Goal: Task Accomplishment & Management: Complete application form

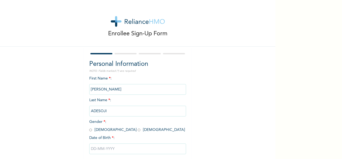
click at [89, 130] on input "radio" at bounding box center [90, 130] width 3 height 5
radio input "true"
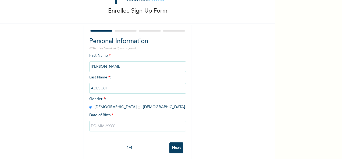
scroll to position [30, 0]
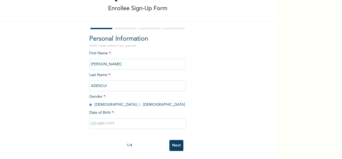
click at [126, 120] on input "text" at bounding box center [137, 124] width 97 height 11
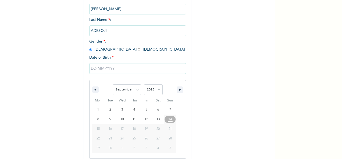
scroll to position [85, 0]
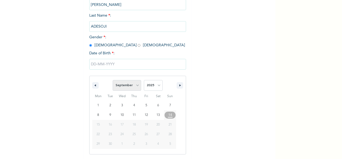
click at [135, 86] on select "January February March April May June July August September October November De…" at bounding box center [127, 85] width 28 height 11
click at [113, 81] on select "January February March April May June July August September October November De…" at bounding box center [127, 85] width 28 height 11
select select "8"
click at [132, 135] on span "25" at bounding box center [133, 135] width 3 height 10
click at [124, 67] on input "text" at bounding box center [137, 64] width 97 height 11
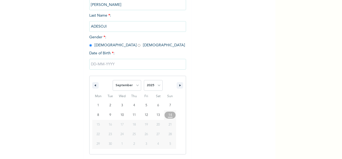
scroll to position [30, 0]
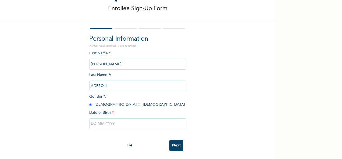
click at [134, 119] on input "text" at bounding box center [137, 124] width 97 height 11
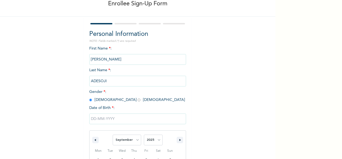
scroll to position [85, 0]
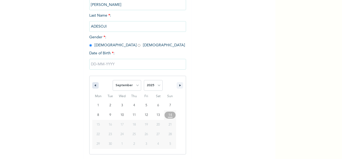
click at [93, 86] on icon "button" at bounding box center [94, 86] width 3 height 2
click at [179, 86] on icon "button" at bounding box center [180, 86] width 3 height 2
select select "8"
click at [179, 86] on icon "button" at bounding box center [180, 86] width 3 height 2
click at [154, 89] on select "2025 2024 2023 2022 2021 2020 2019 2018 2017 2016 2015 2014 2013 2012 2011 2010…" at bounding box center [153, 85] width 19 height 11
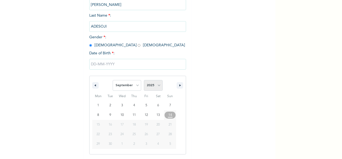
select select "1964"
click at [144, 81] on select "2025 2024 2023 2022 2021 2020 2019 2018 2017 2016 2015 2014 2013 2012 2011 2010…" at bounding box center [153, 85] width 19 height 11
click at [134, 86] on select "January February March April May June July August September October November De…" at bounding box center [127, 85] width 28 height 11
select select "9"
click at [113, 81] on select "January February March April May June July August September October November De…" at bounding box center [127, 85] width 28 height 11
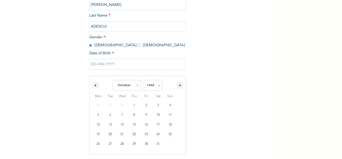
type input "[DATE]"
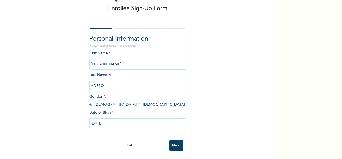
scroll to position [30, 0]
click at [174, 145] on input "Next" at bounding box center [176, 145] width 14 height 11
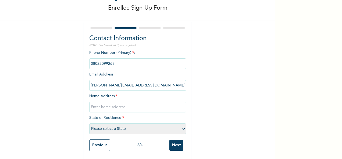
click at [180, 126] on select "Please select a State [PERSON_NAME] (FCT) [PERSON_NAME] Ibom [GEOGRAPHIC_DATA] …" at bounding box center [137, 129] width 97 height 11
select select "20"
click at [89, 124] on select "Please select a State [PERSON_NAME] (FCT) [PERSON_NAME] Ibom [GEOGRAPHIC_DATA] …" at bounding box center [137, 129] width 97 height 11
click at [143, 103] on input "text" at bounding box center [137, 107] width 97 height 11
click at [113, 105] on input "text" at bounding box center [137, 107] width 97 height 11
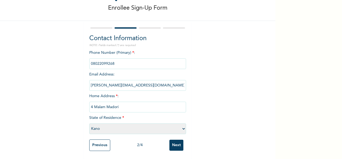
type input "4 Malam Madori"
click at [129, 103] on input "4 Malam Madori" at bounding box center [137, 107] width 97 height 11
click at [174, 141] on input "Next" at bounding box center [176, 145] width 14 height 11
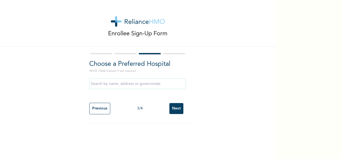
click at [143, 82] on input "text" at bounding box center [137, 84] width 97 height 11
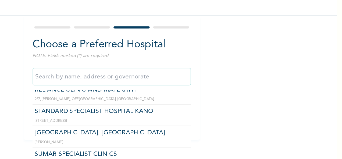
scroll to position [111, 0]
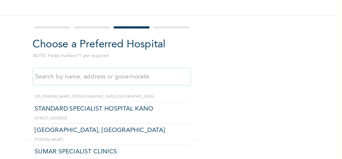
type input "STANDARD SPECIALIST HOSPITAL KANO"
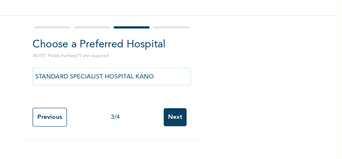
click at [172, 108] on input "Next" at bounding box center [176, 108] width 14 height 11
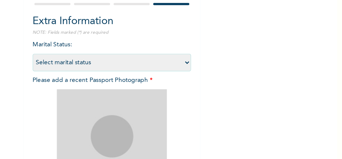
scroll to position [14, 0]
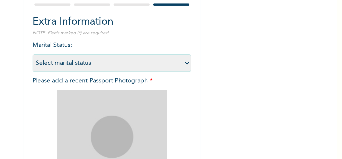
click at [181, 75] on select "Select marital status [DEMOGRAPHIC_DATA] Married [DEMOGRAPHIC_DATA] Widow/[DEMO…" at bounding box center [137, 75] width 97 height 11
select select "4"
click at [89, 70] on select "Select marital status [DEMOGRAPHIC_DATA] Married [DEMOGRAPHIC_DATA] Widow/[DEMO…" at bounding box center [137, 75] width 97 height 11
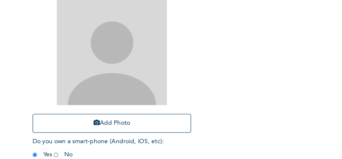
scroll to position [76, 0]
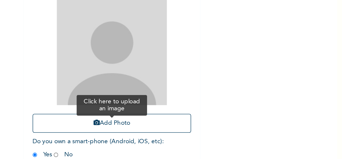
click at [133, 109] on button "Add Photo" at bounding box center [137, 113] width 97 height 12
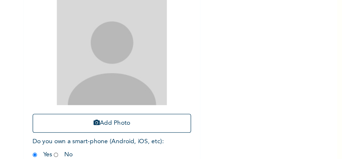
click at [139, 64] on img at bounding box center [137, 67] width 67 height 67
click at [135, 69] on img at bounding box center [137, 67] width 67 height 67
click at [137, 67] on img at bounding box center [137, 67] width 67 height 67
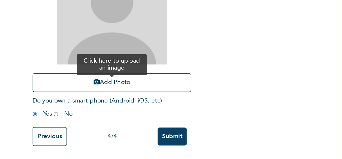
click at [126, 110] on icon "button" at bounding box center [128, 112] width 4 height 4
